Goal: Transaction & Acquisition: Purchase product/service

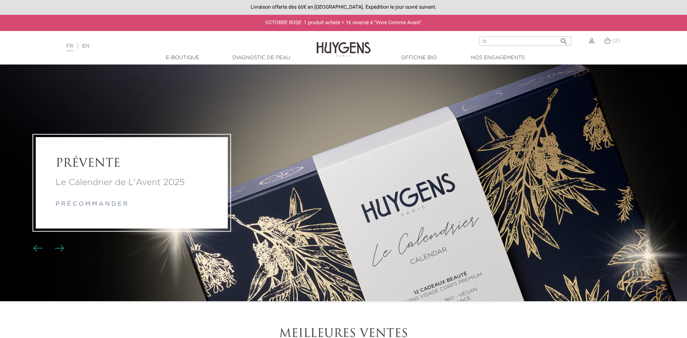
type input "baume francais"
click at [565, 43] on icon "" at bounding box center [564, 39] width 9 height 9
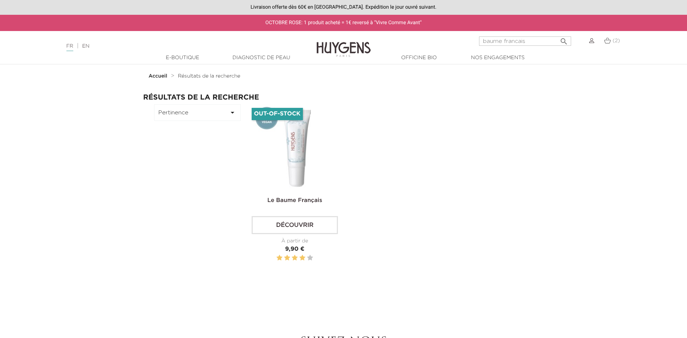
click at [563, 42] on icon "" at bounding box center [564, 39] width 9 height 9
click at [592, 43] on img at bounding box center [591, 40] width 5 height 5
